Goal: Information Seeking & Learning: Learn about a topic

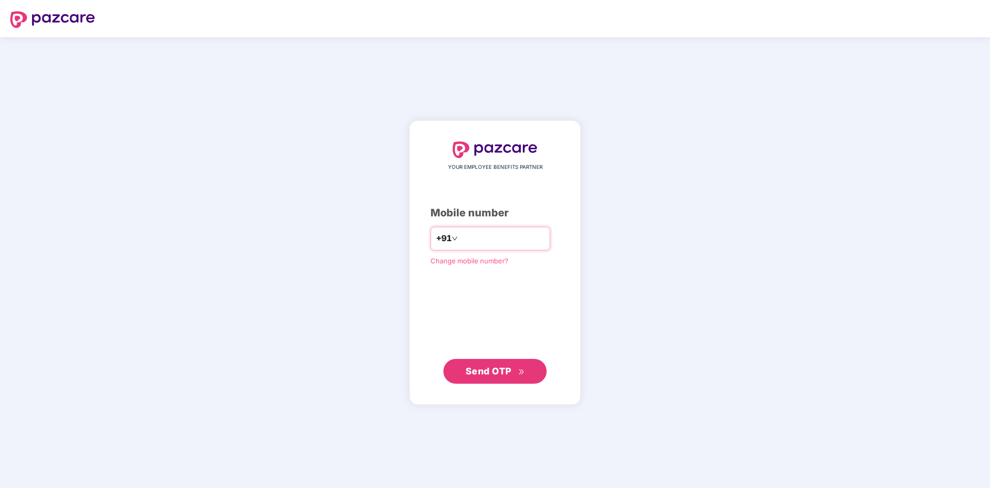
click at [481, 239] on input "number" at bounding box center [502, 238] width 85 height 17
type input "**********"
click at [491, 371] on span "Send OTP" at bounding box center [488, 370] width 46 height 11
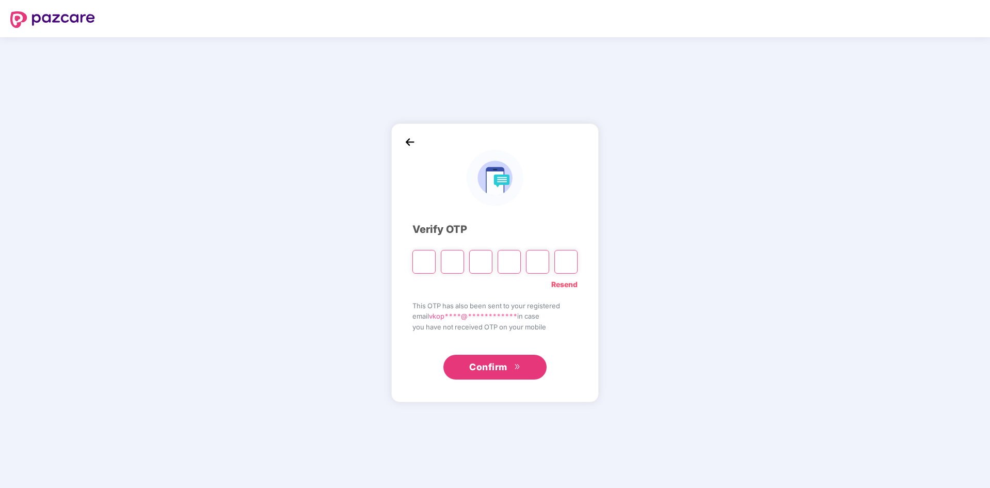
type input "*"
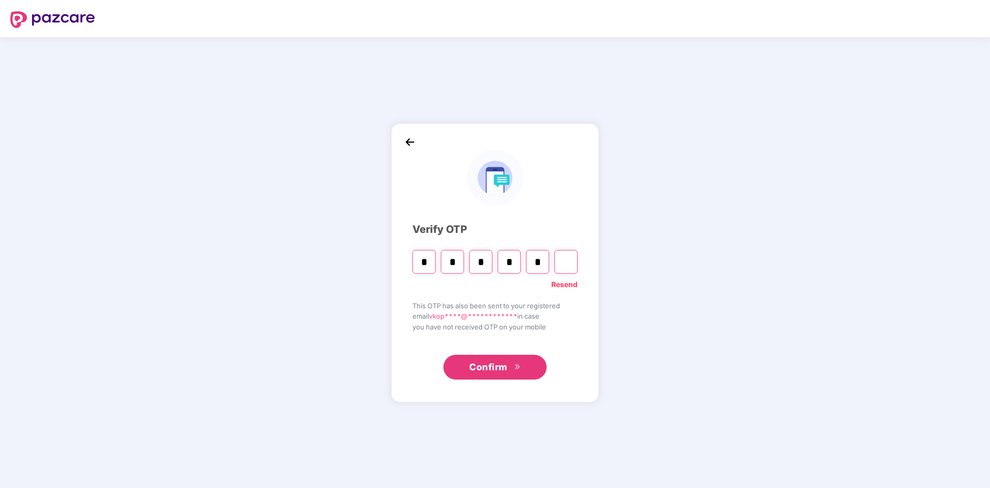
type input "*"
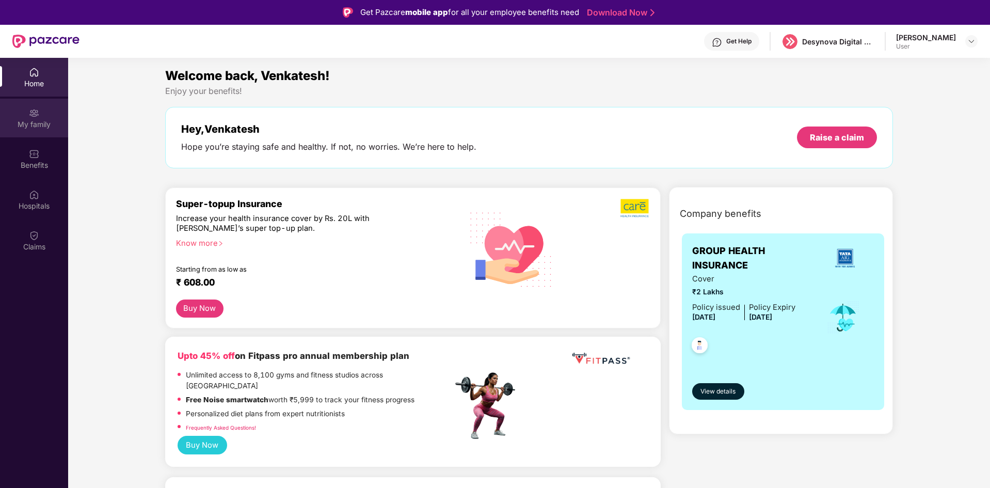
click at [31, 109] on img at bounding box center [34, 113] width 10 height 10
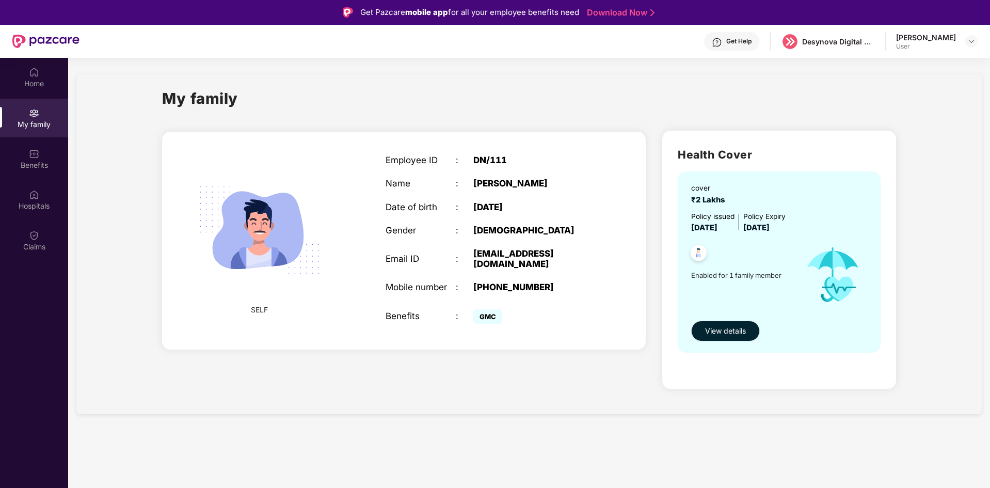
click at [698, 250] on img at bounding box center [698, 253] width 25 height 25
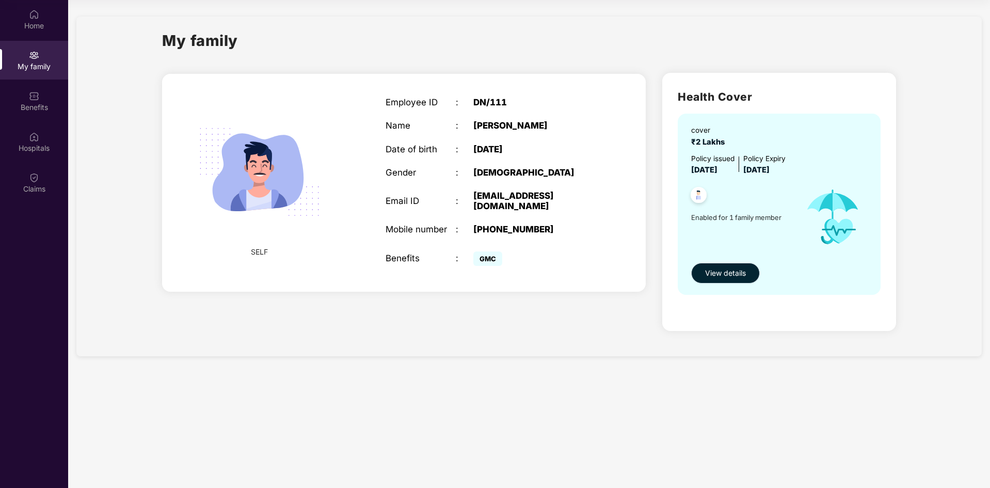
click at [733, 276] on span "View details" at bounding box center [725, 272] width 41 height 11
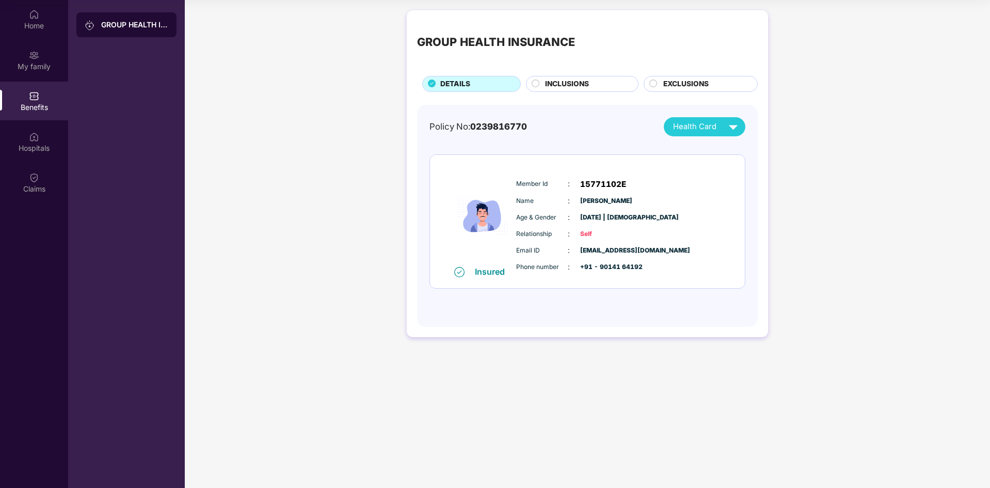
click at [586, 87] on span "INCLUSIONS" at bounding box center [567, 83] width 44 height 11
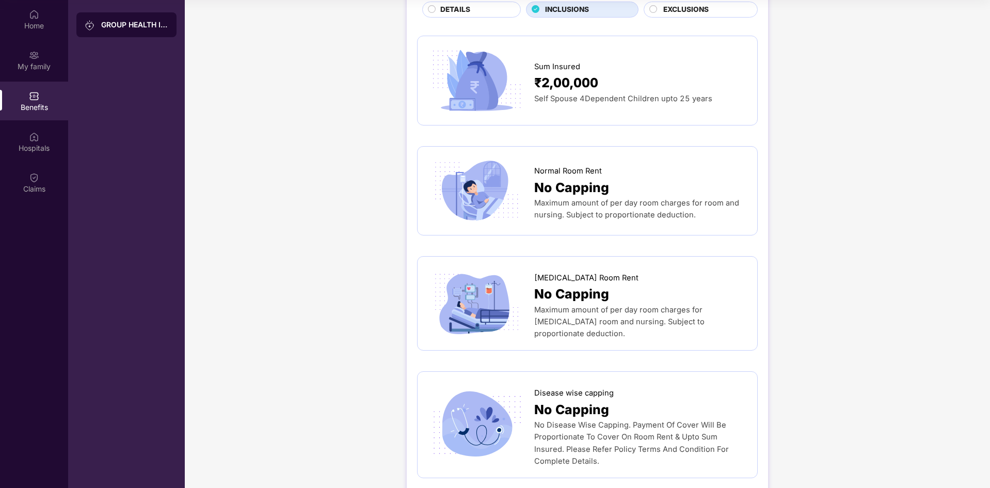
scroll to position [0, 0]
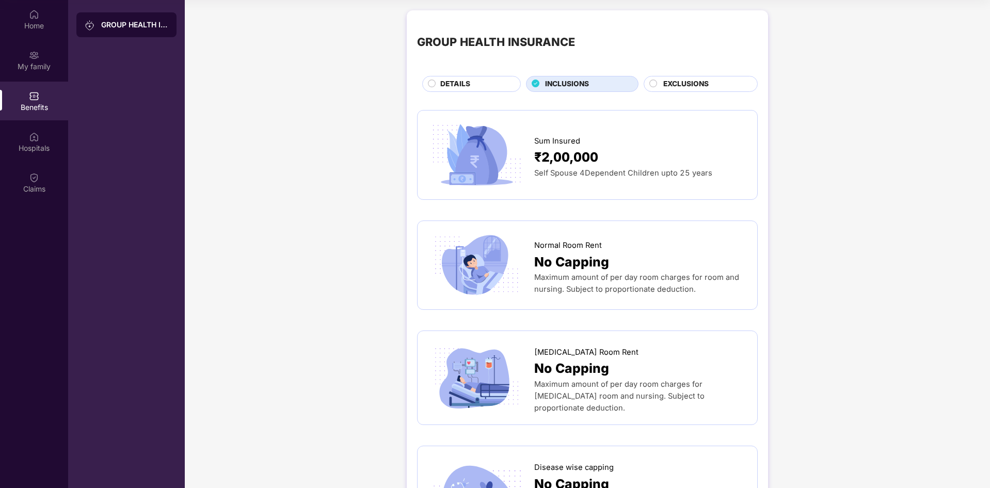
click at [491, 82] on div "DETAILS" at bounding box center [475, 84] width 80 height 13
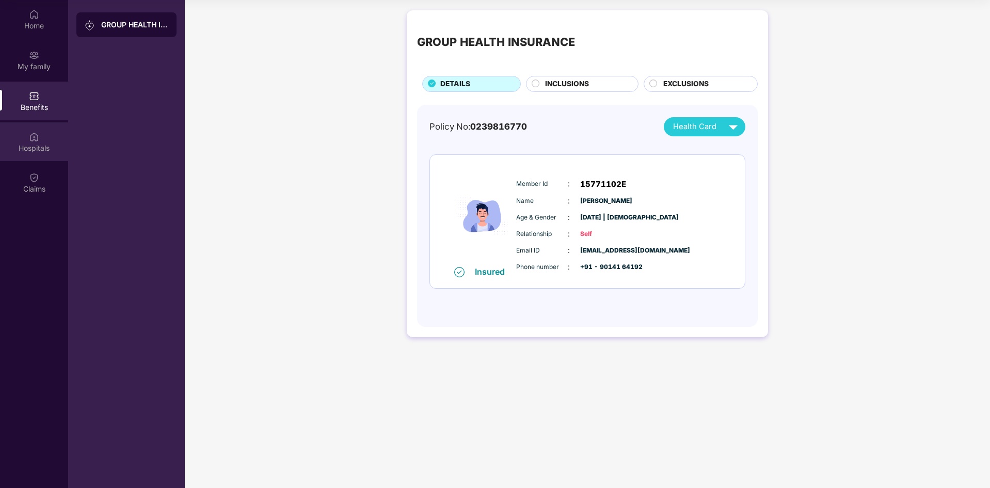
click at [43, 141] on div "Hospitals" at bounding box center [34, 141] width 68 height 39
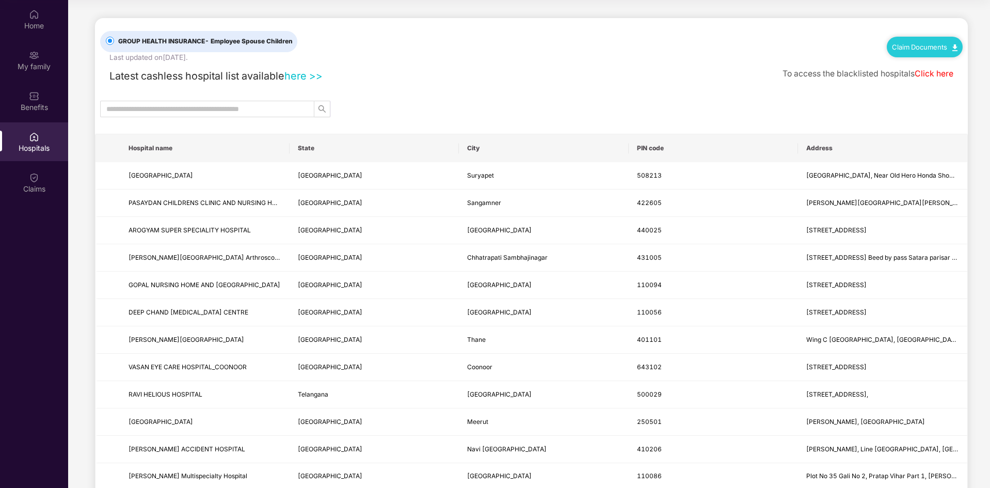
click at [43, 141] on div "Hospitals" at bounding box center [34, 141] width 68 height 39
click at [36, 98] on img at bounding box center [34, 96] width 10 height 10
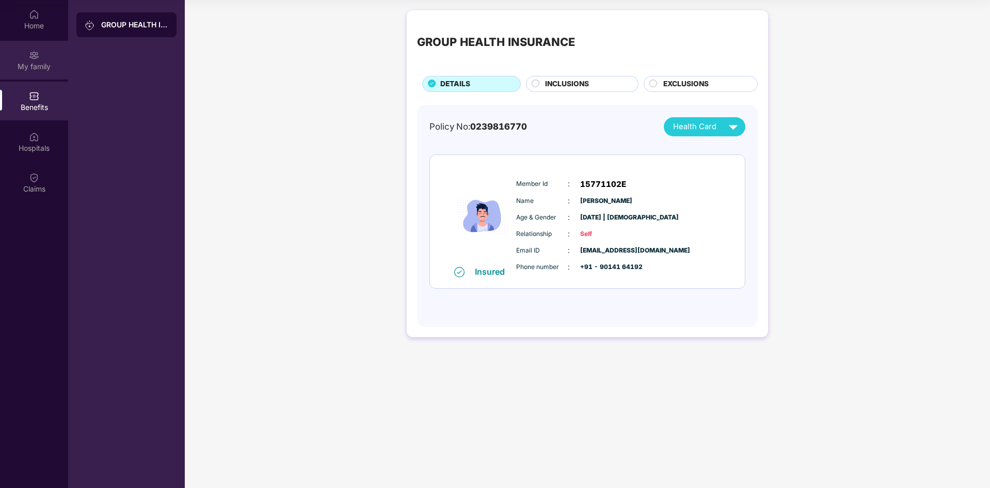
click at [37, 65] on div "My family" at bounding box center [34, 66] width 68 height 10
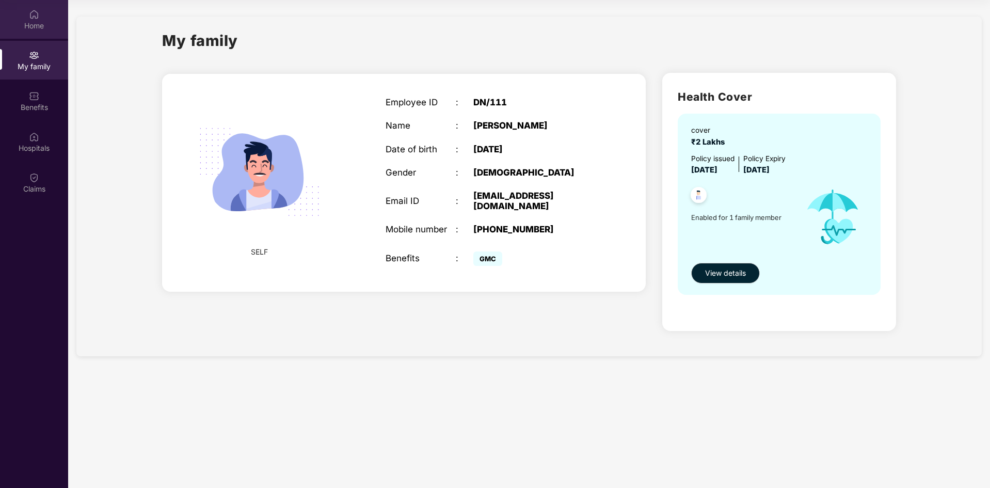
click at [32, 12] on img at bounding box center [34, 14] width 10 height 10
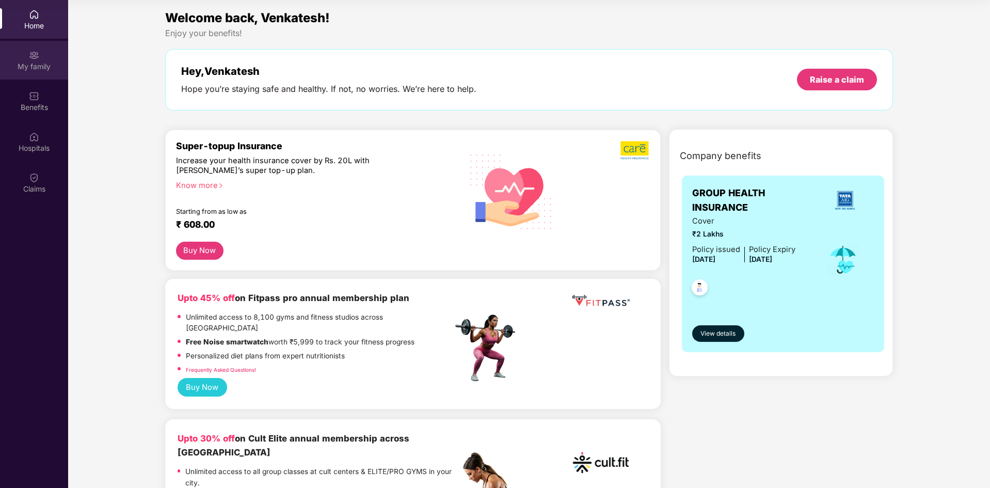
click at [32, 59] on img at bounding box center [34, 55] width 10 height 10
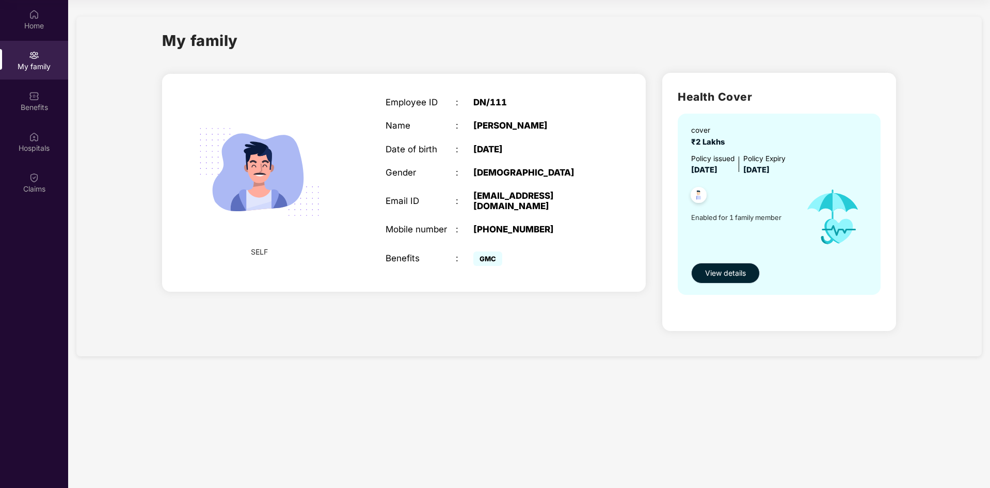
click at [716, 272] on span "View details" at bounding box center [725, 272] width 41 height 11
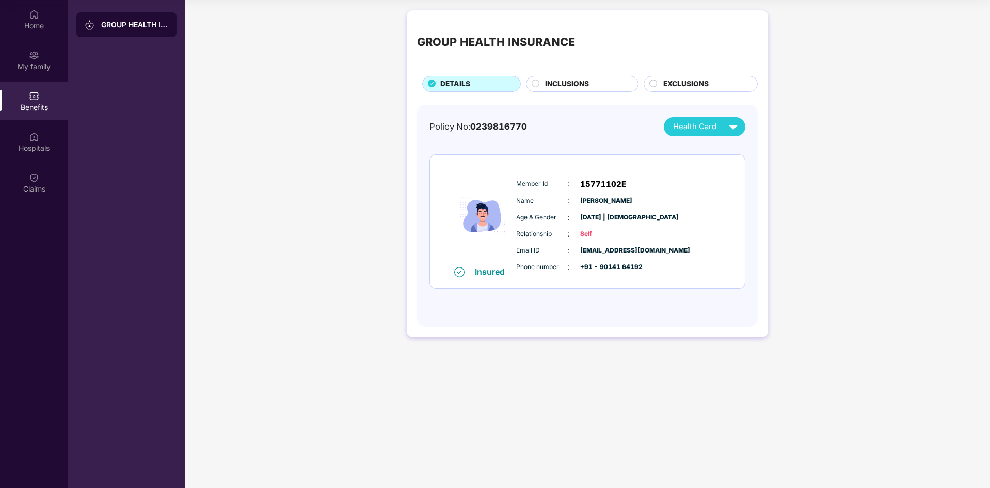
click at [613, 86] on div "INCLUSIONS" at bounding box center [586, 84] width 93 height 13
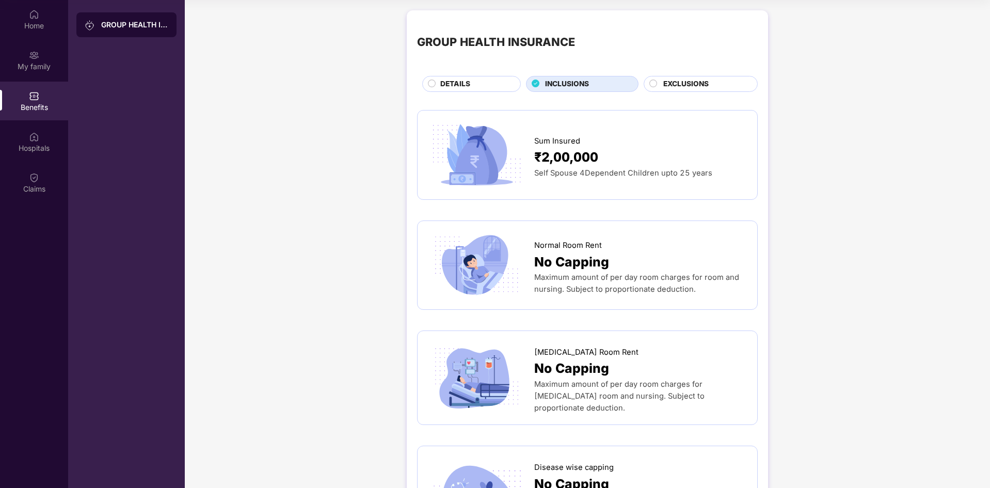
click at [695, 84] on span "EXCLUSIONS" at bounding box center [685, 83] width 45 height 11
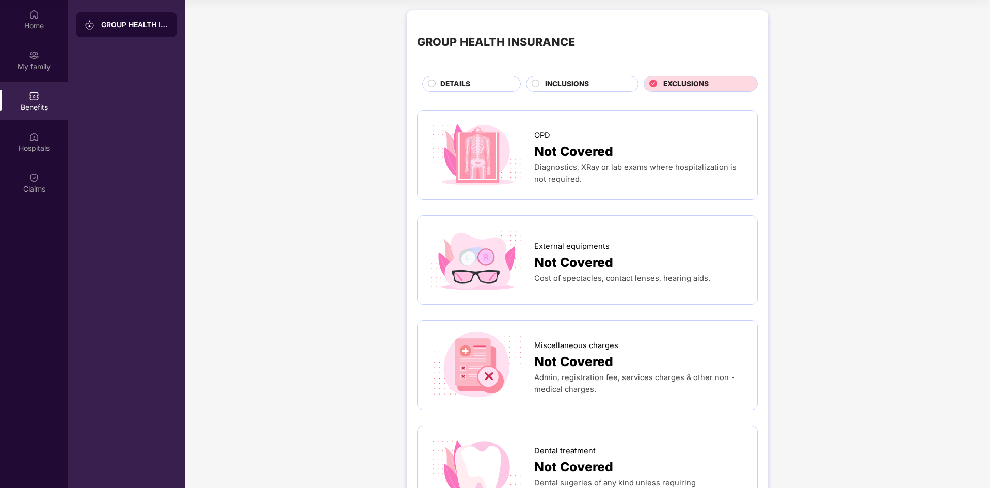
click at [595, 84] on div "INCLUSIONS" at bounding box center [586, 84] width 93 height 13
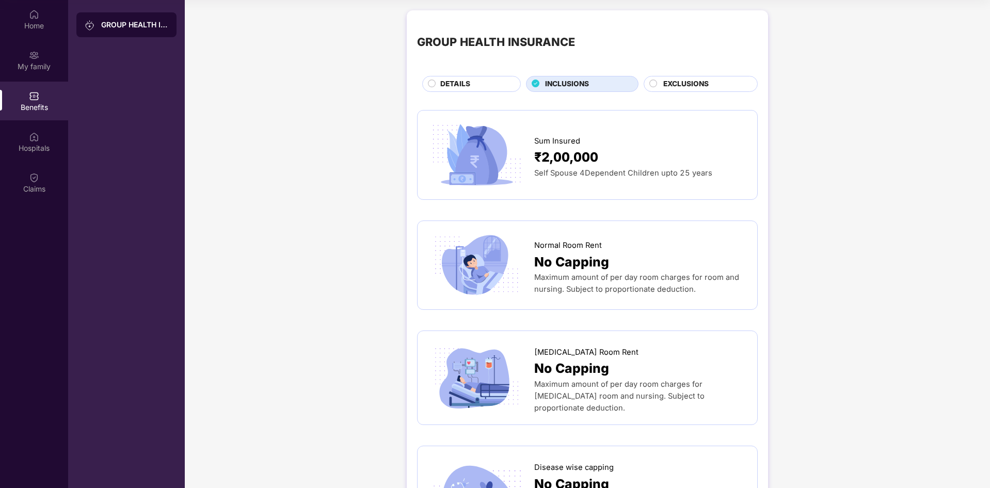
click at [641, 191] on div "Sum Insured ₹2,00,000 Self Spouse 4Dependent Children upto 25 years" at bounding box center [587, 155] width 341 height 90
